Goal: Task Accomplishment & Management: Use online tool/utility

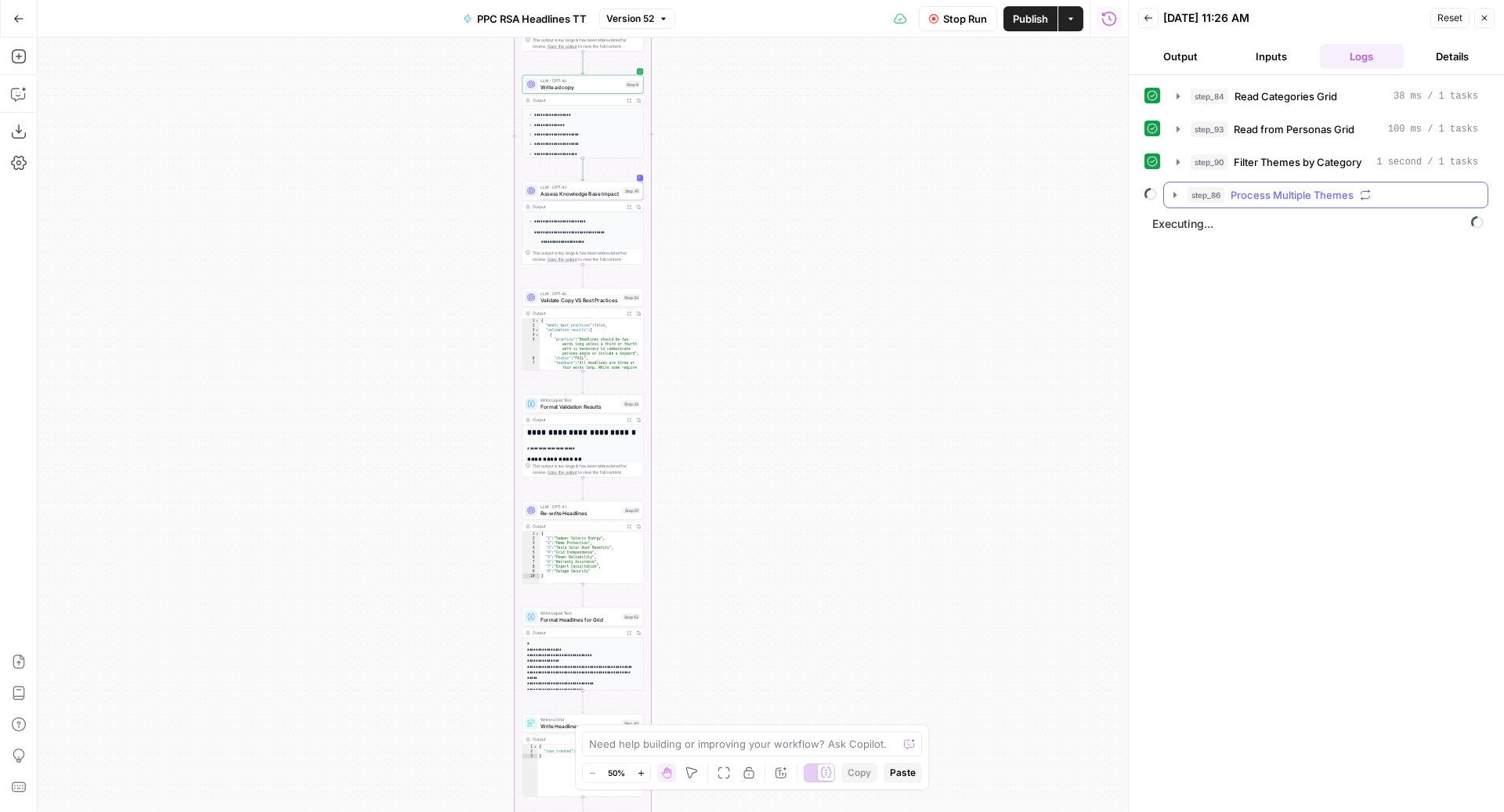
click at [1245, 191] on span "Process Multiple Themes" at bounding box center [1291, 195] width 123 height 16
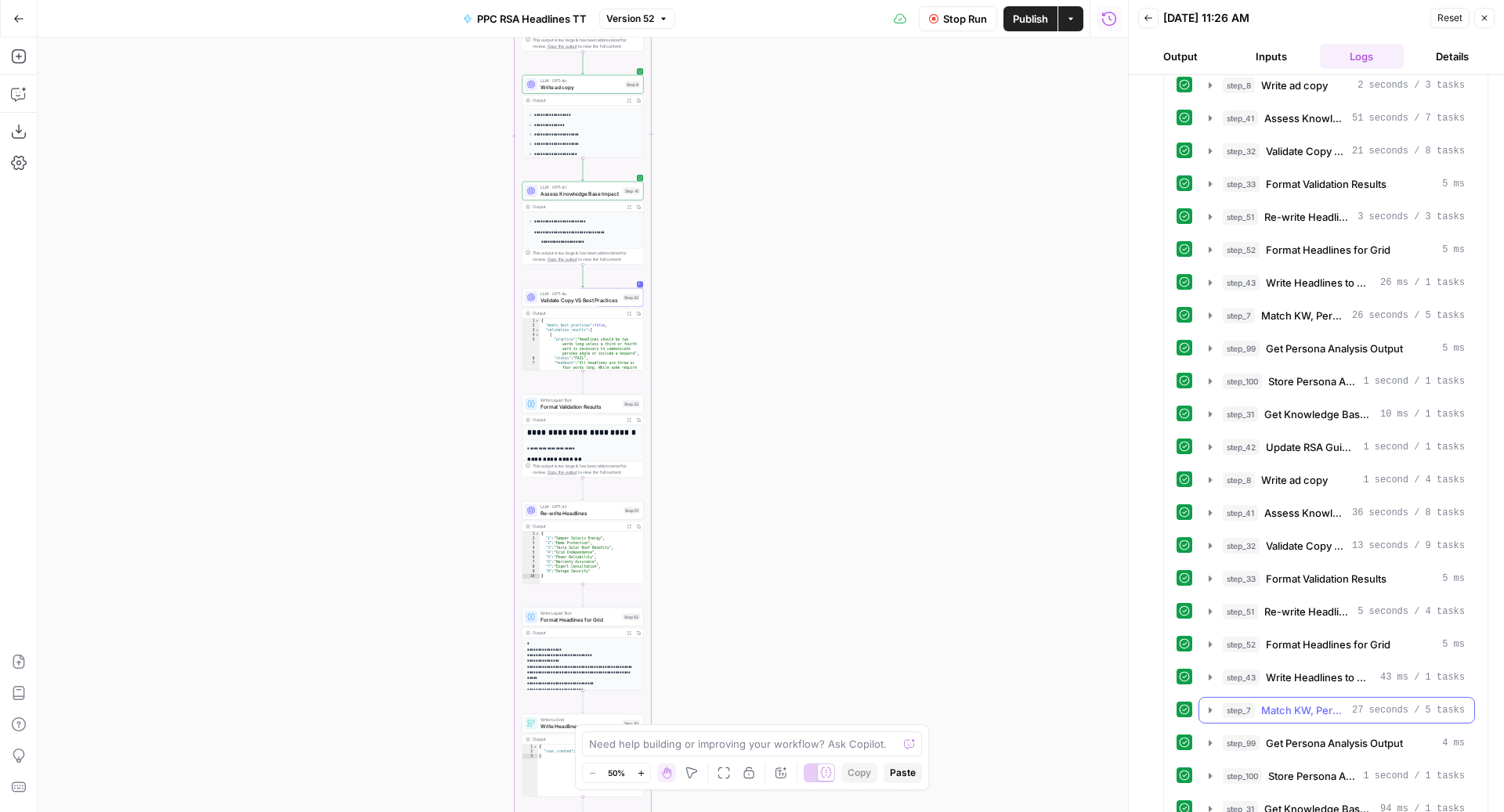
scroll to position [6655, 0]
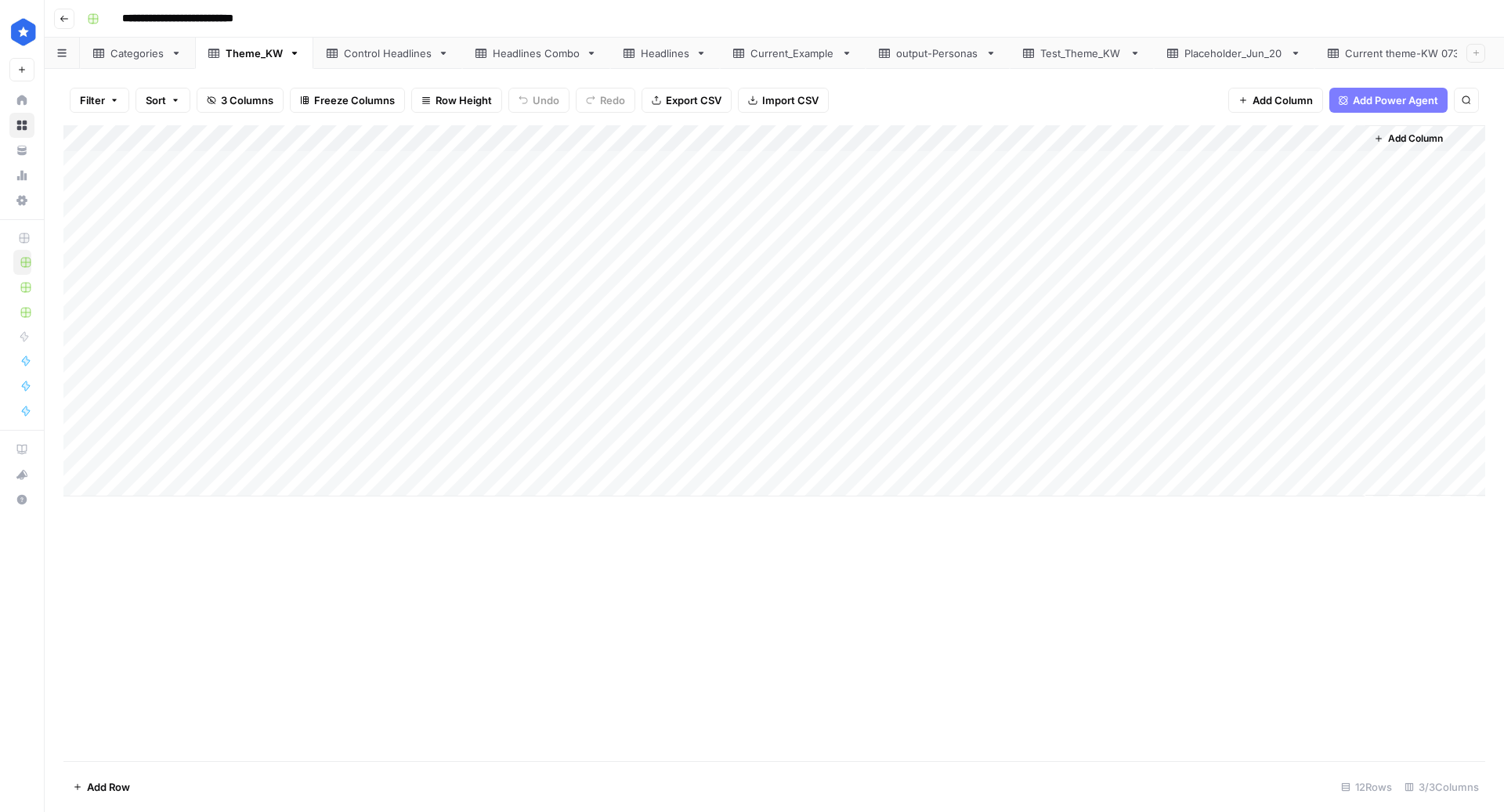
click at [661, 49] on div "Headlines" at bounding box center [665, 53] width 48 height 16
click at [528, 58] on div "Headlines Combo" at bounding box center [536, 53] width 87 height 16
click at [664, 58] on div "Headlines" at bounding box center [665, 53] width 48 height 16
click at [517, 64] on link "Headlines Combo" at bounding box center [536, 52] width 148 height 31
click at [235, 56] on div "Theme_KW" at bounding box center [254, 53] width 58 height 16
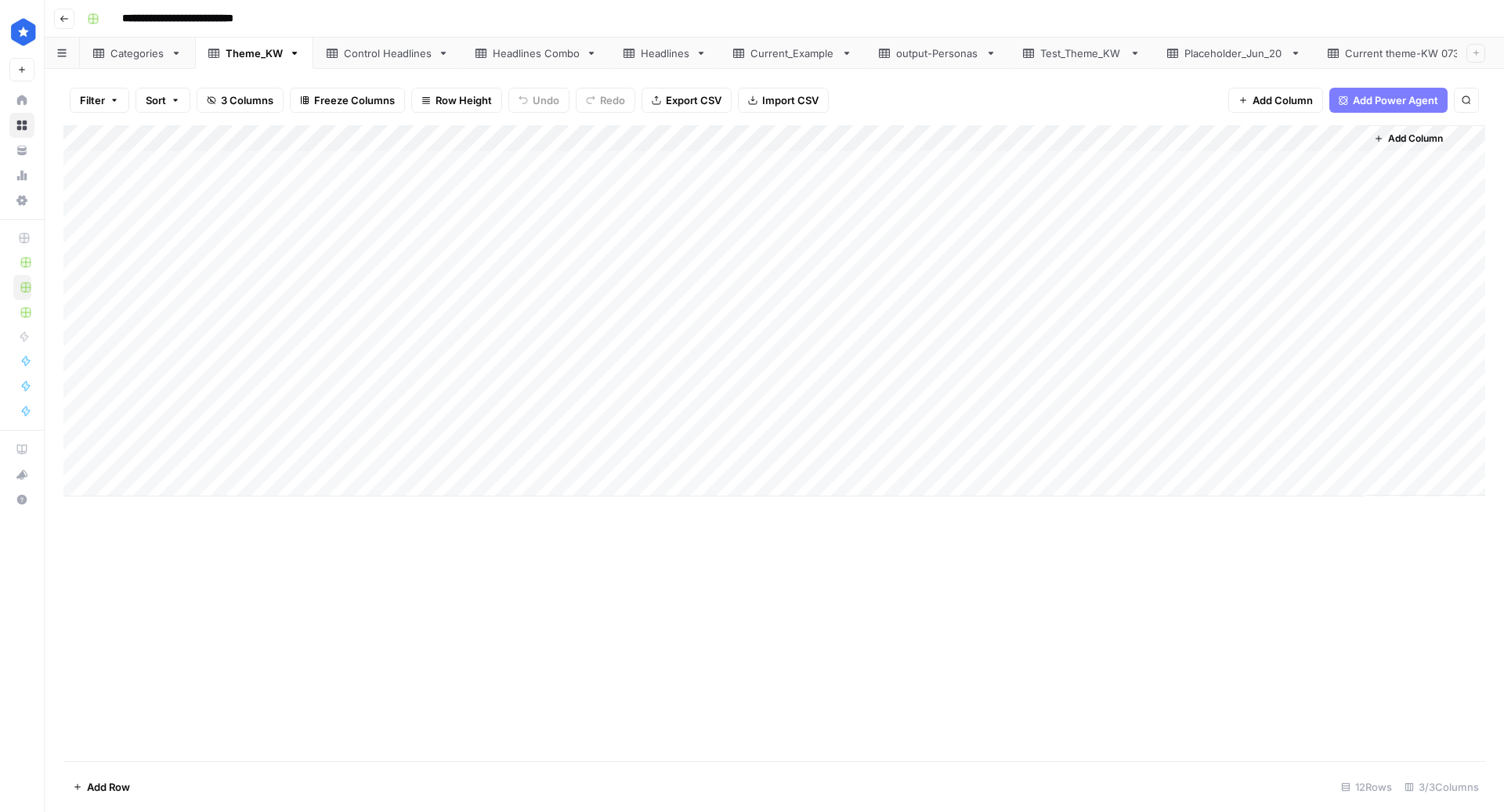
click at [673, 56] on div "Headlines" at bounding box center [665, 53] width 48 height 16
click at [251, 59] on div "Theme_KW" at bounding box center [254, 53] width 58 height 16
click at [541, 53] on div "Headlines Combo" at bounding box center [536, 53] width 87 height 16
click at [648, 49] on div "Headlines" at bounding box center [665, 53] width 48 height 16
click at [235, 54] on div "Theme_KW" at bounding box center [254, 53] width 58 height 16
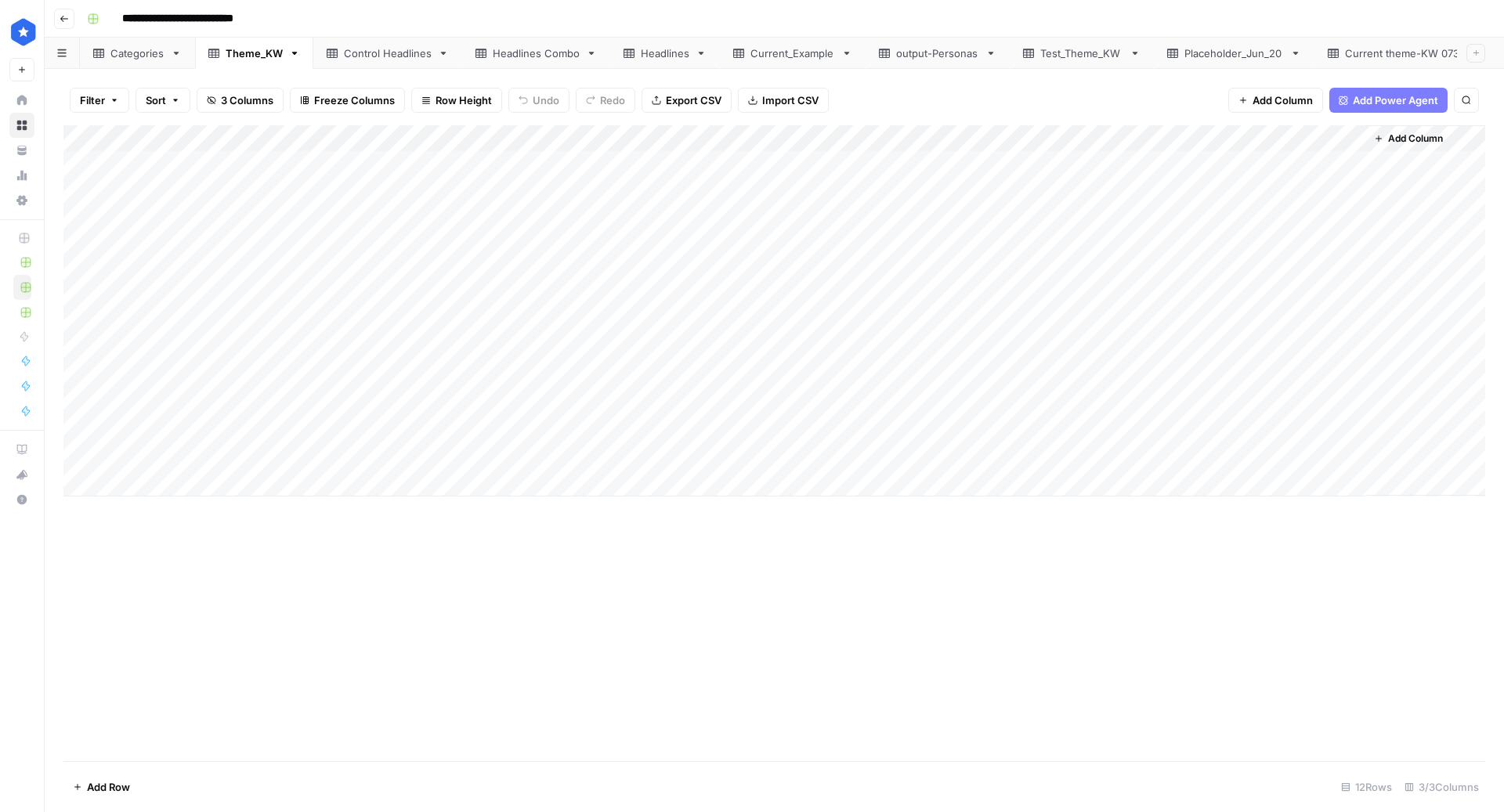
click at [78, 458] on div "Add Column" at bounding box center [774, 311] width 1422 height 371
click at [102, 791] on span "Delete 1 Row" at bounding box center [104, 787] width 63 height 16
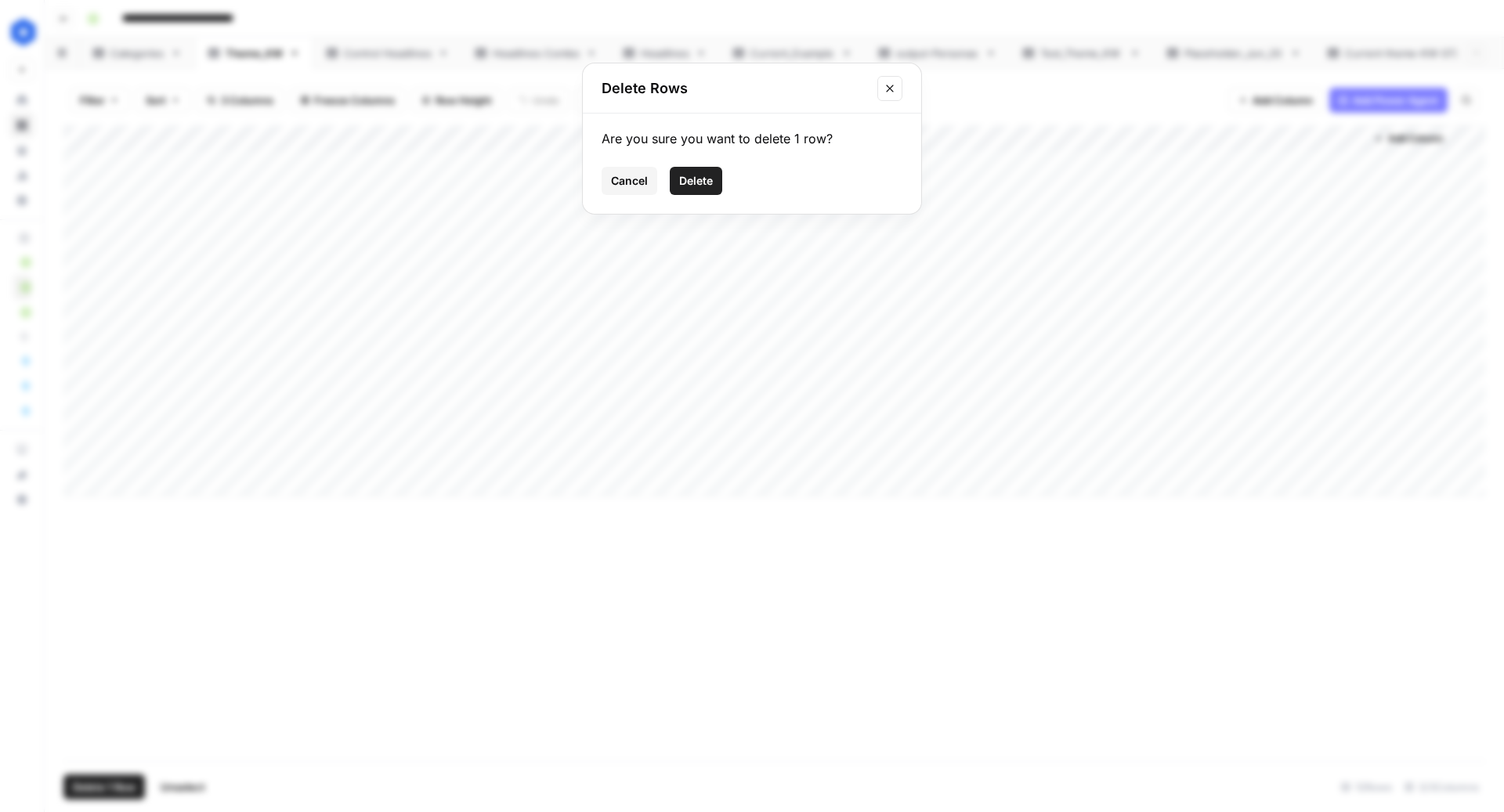
click at [709, 178] on span "Delete" at bounding box center [696, 180] width 34 height 16
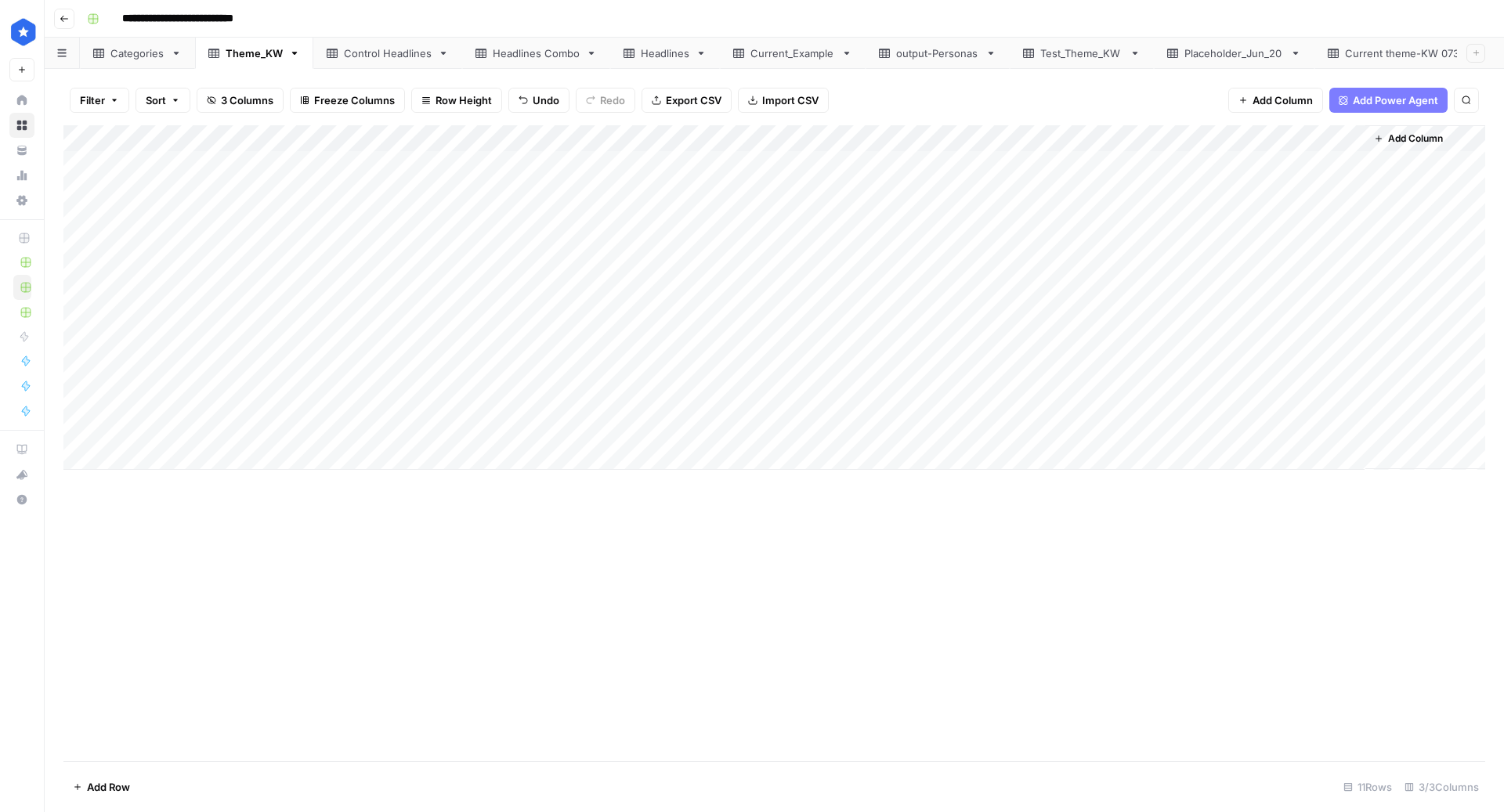
click at [517, 51] on div "Headlines Combo" at bounding box center [536, 53] width 87 height 16
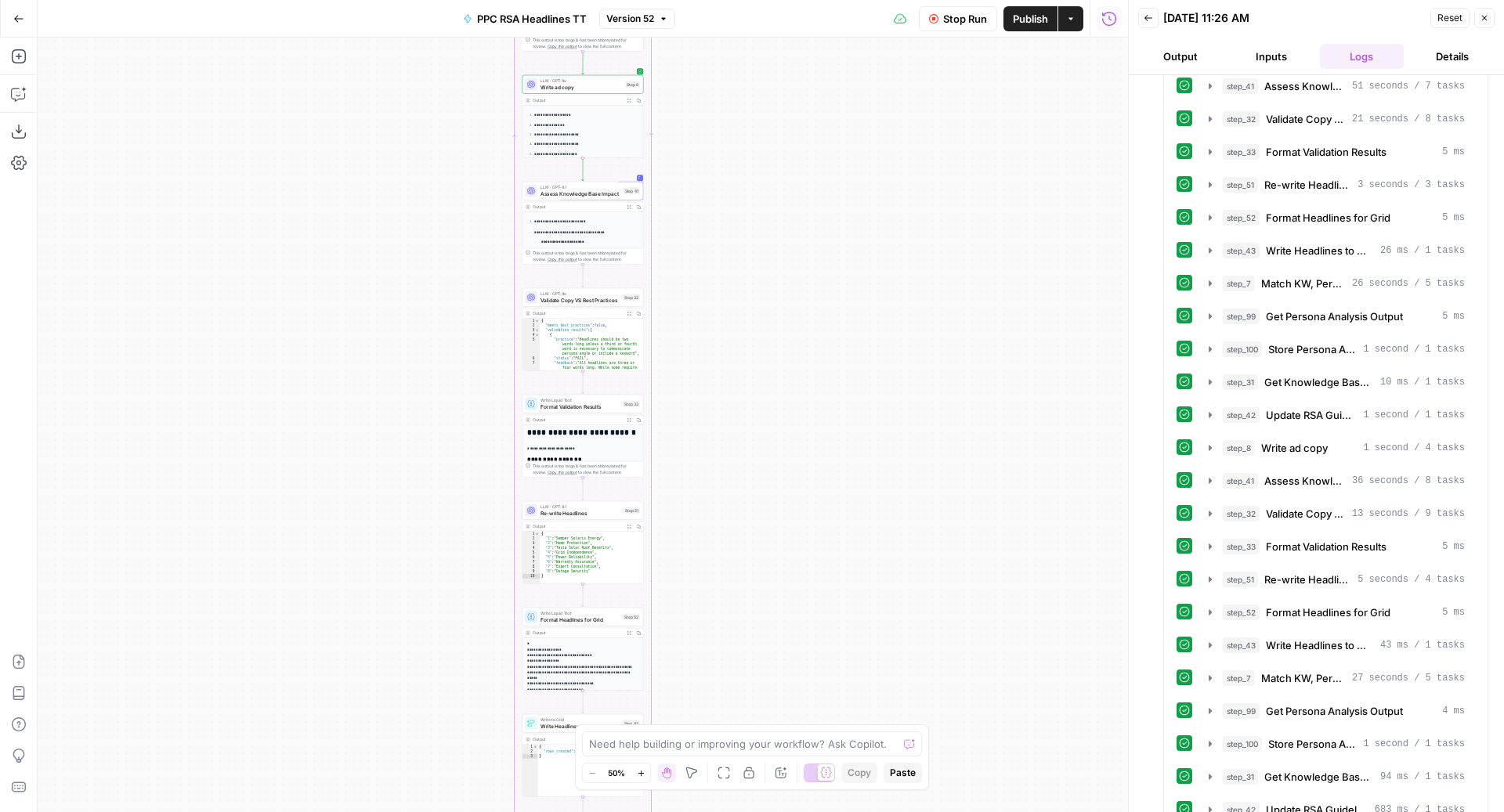
click at [266, 284] on div "Workflow Set Inputs Inputs Read from Grid Read Categories Grid Step 84 Output E…" at bounding box center [583, 424] width 1091 height 775
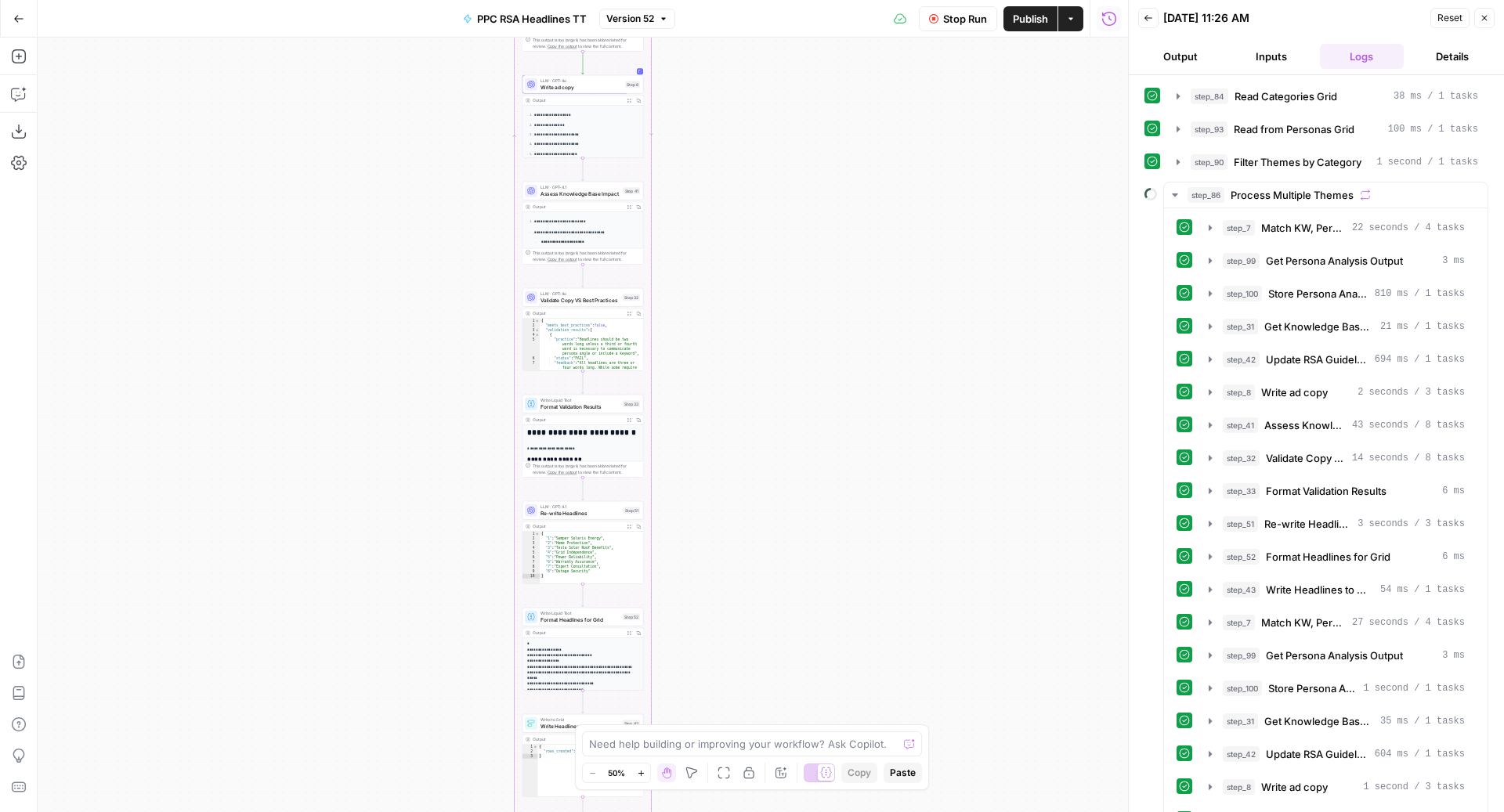
scroll to position [6655, 0]
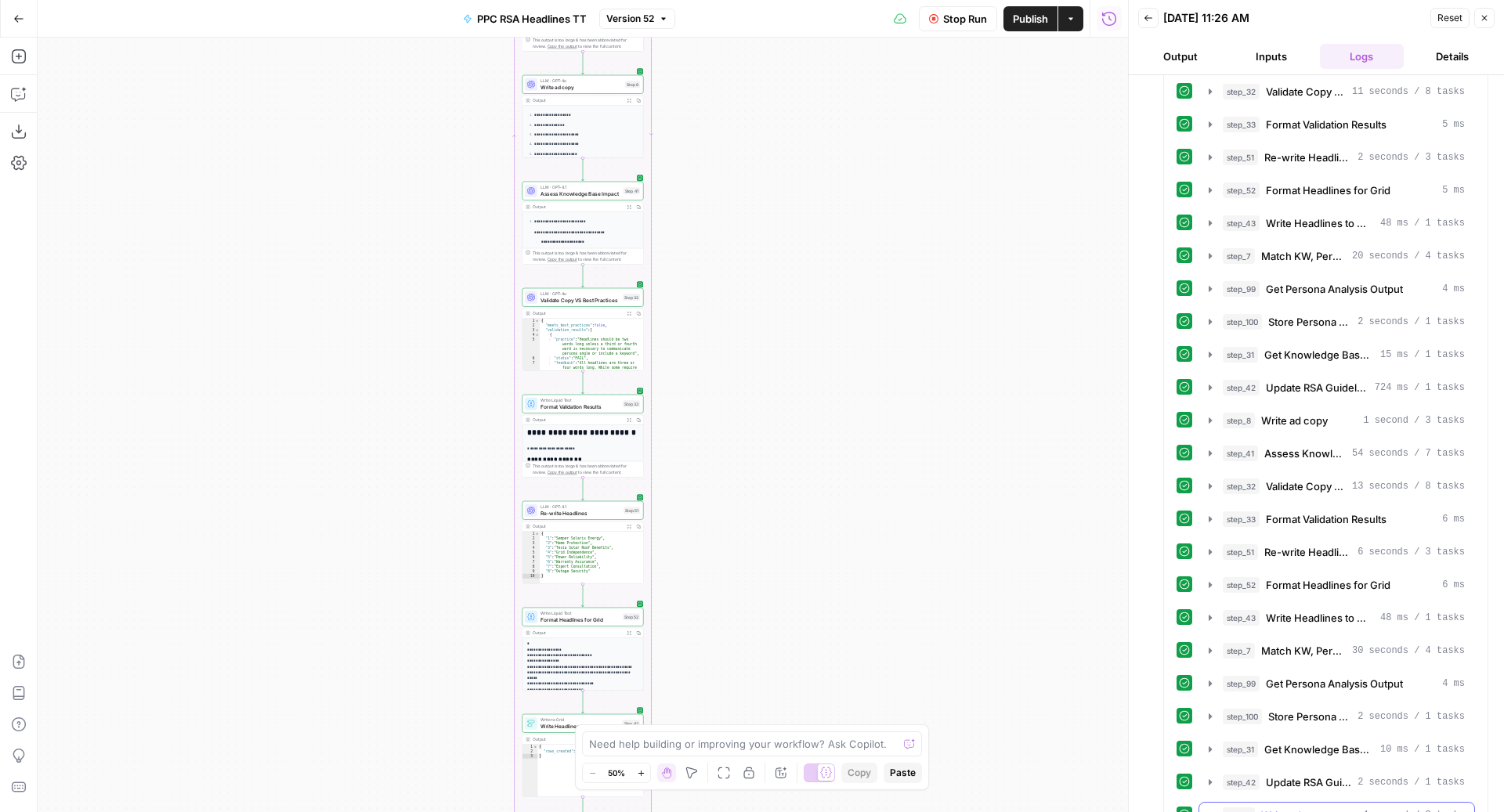
scroll to position [11868, 0]
